Goal: Task Accomplishment & Management: Use online tool/utility

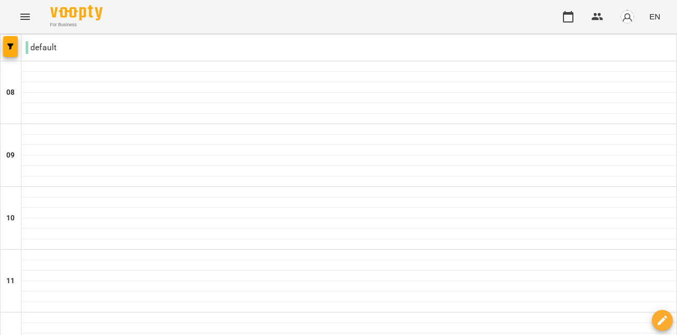
type input "**********"
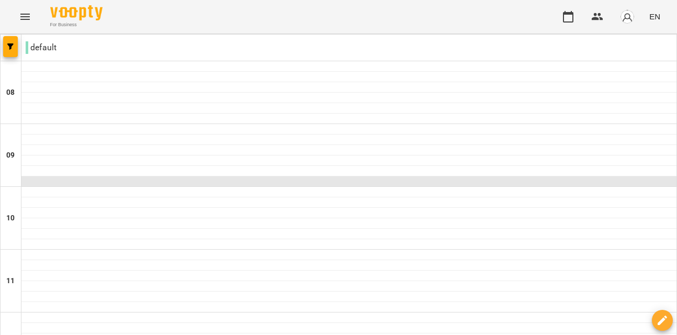
scroll to position [318, 0]
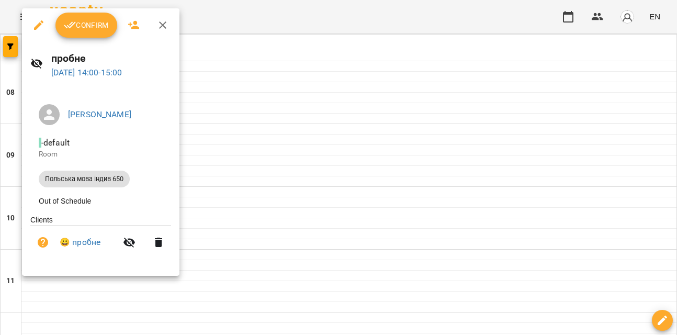
click at [442, 285] on div at bounding box center [338, 167] width 677 height 335
